Goal: Find specific page/section: Find specific page/section

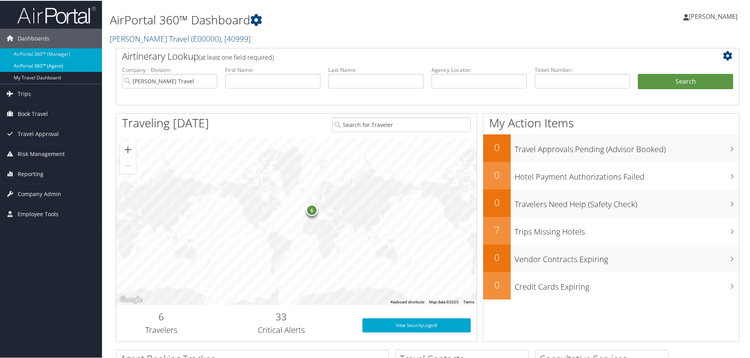
click at [40, 62] on link "AirPortal 360™ (Agent)" at bounding box center [51, 65] width 102 height 12
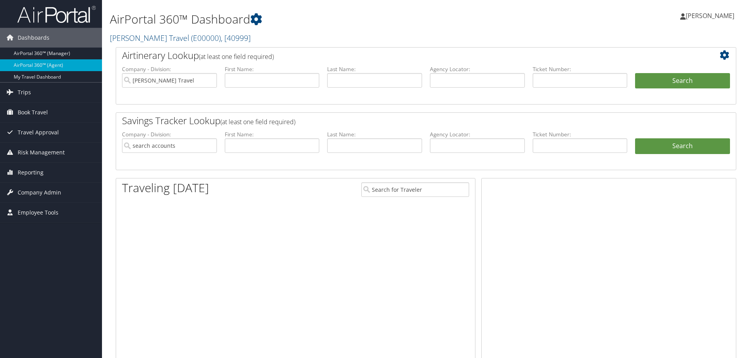
type input "Elli Beck - Enzian Travel"
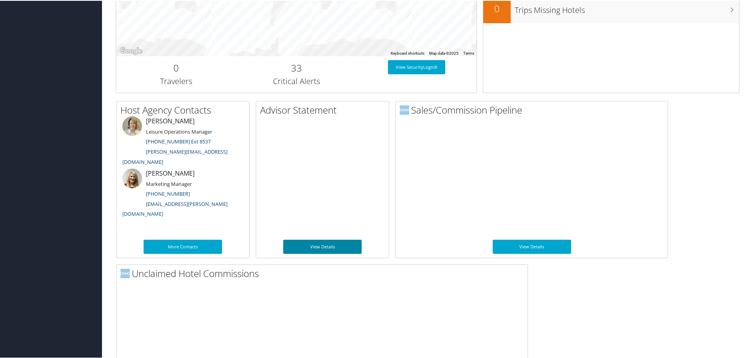
scroll to position [383, 0]
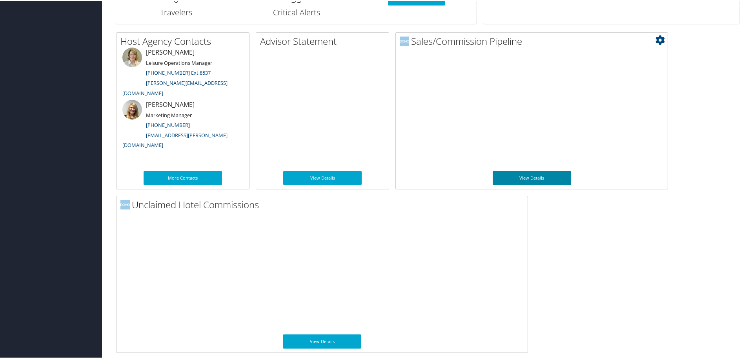
click at [540, 178] on link "View Details" at bounding box center [532, 177] width 78 height 14
